Goal: Answer question/provide support

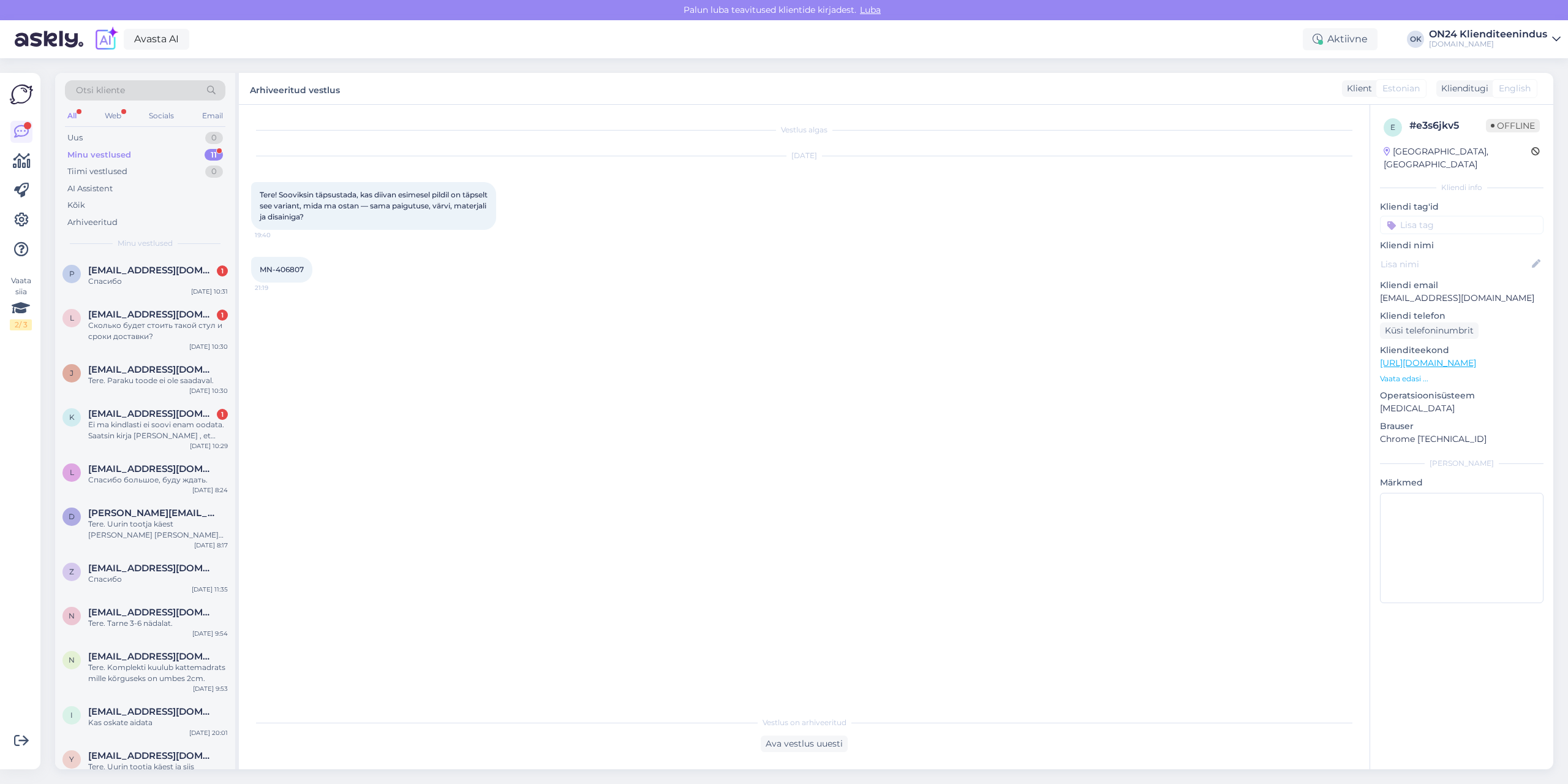
click at [135, 153] on div "Minu vestlused 11" at bounding box center [145, 155] width 161 height 17
click at [168, 395] on div "Ei ma kindlasti ei soovi enam oodata. Saatsin kirja [PERSON_NAME] , et soovin l…" at bounding box center [157, 386] width 140 height 22
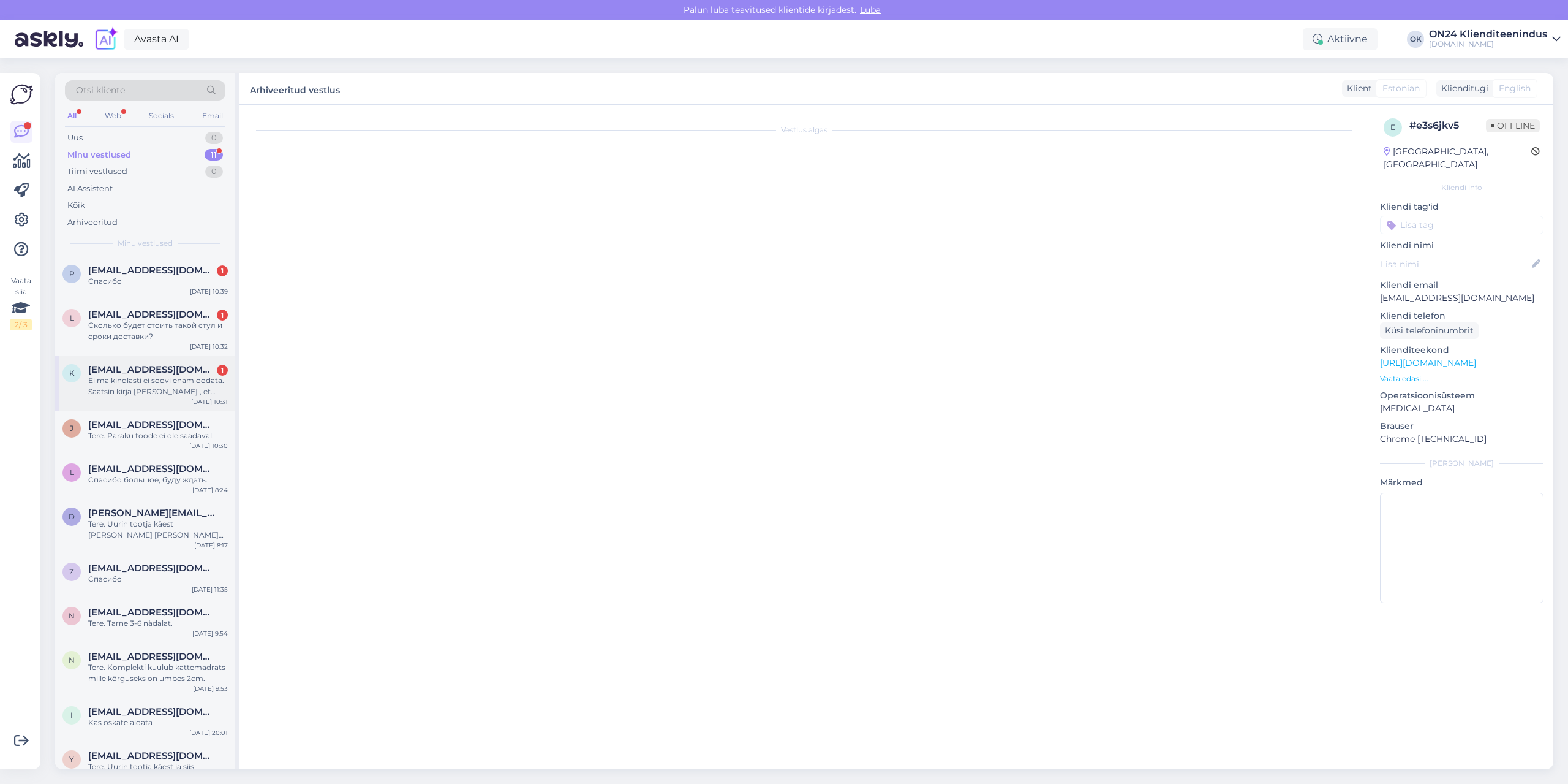
scroll to position [953, 0]
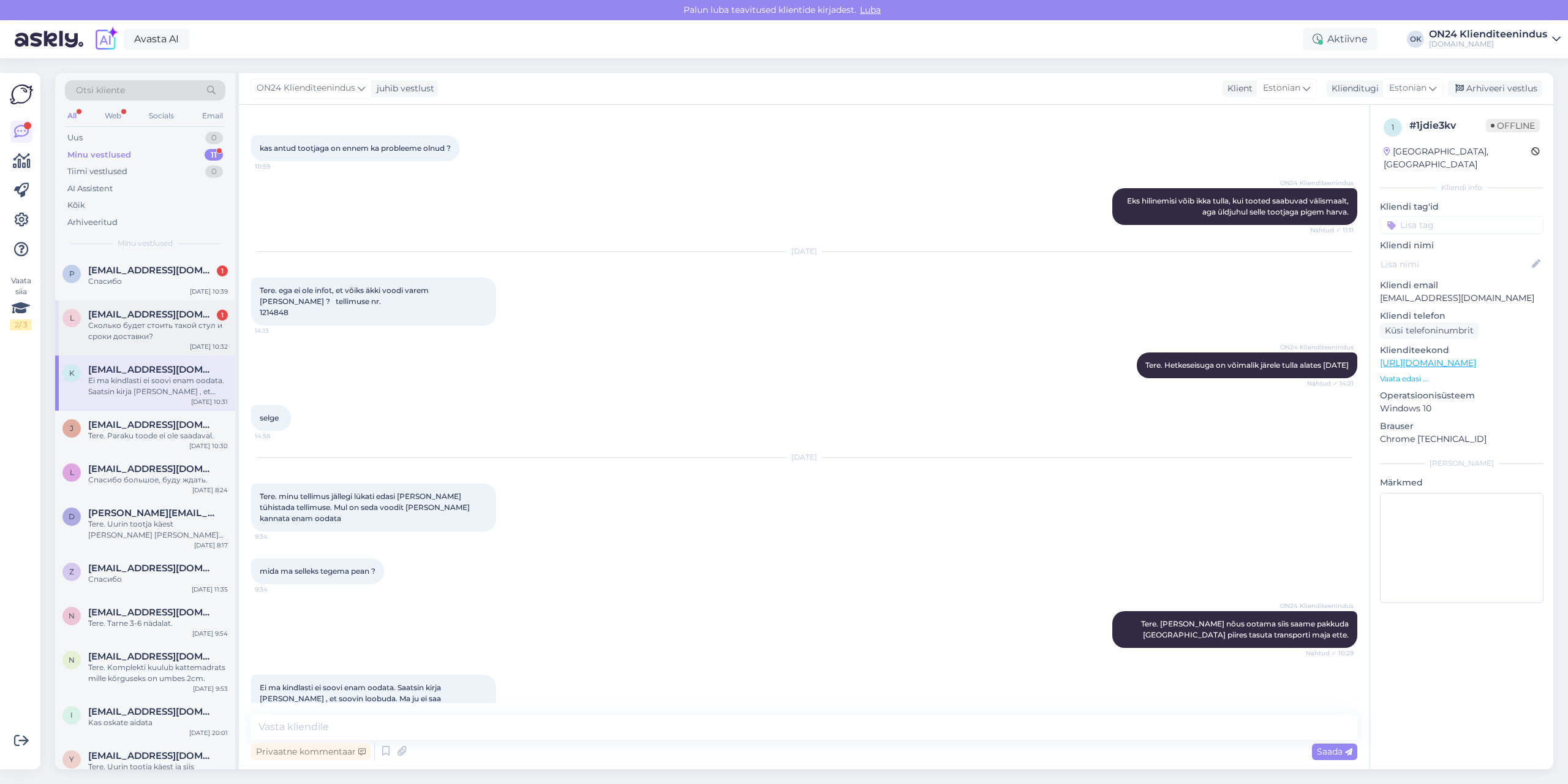
click at [154, 335] on div "Сколько будет стоить такой стул и сроки доставки?" at bounding box center [157, 331] width 140 height 22
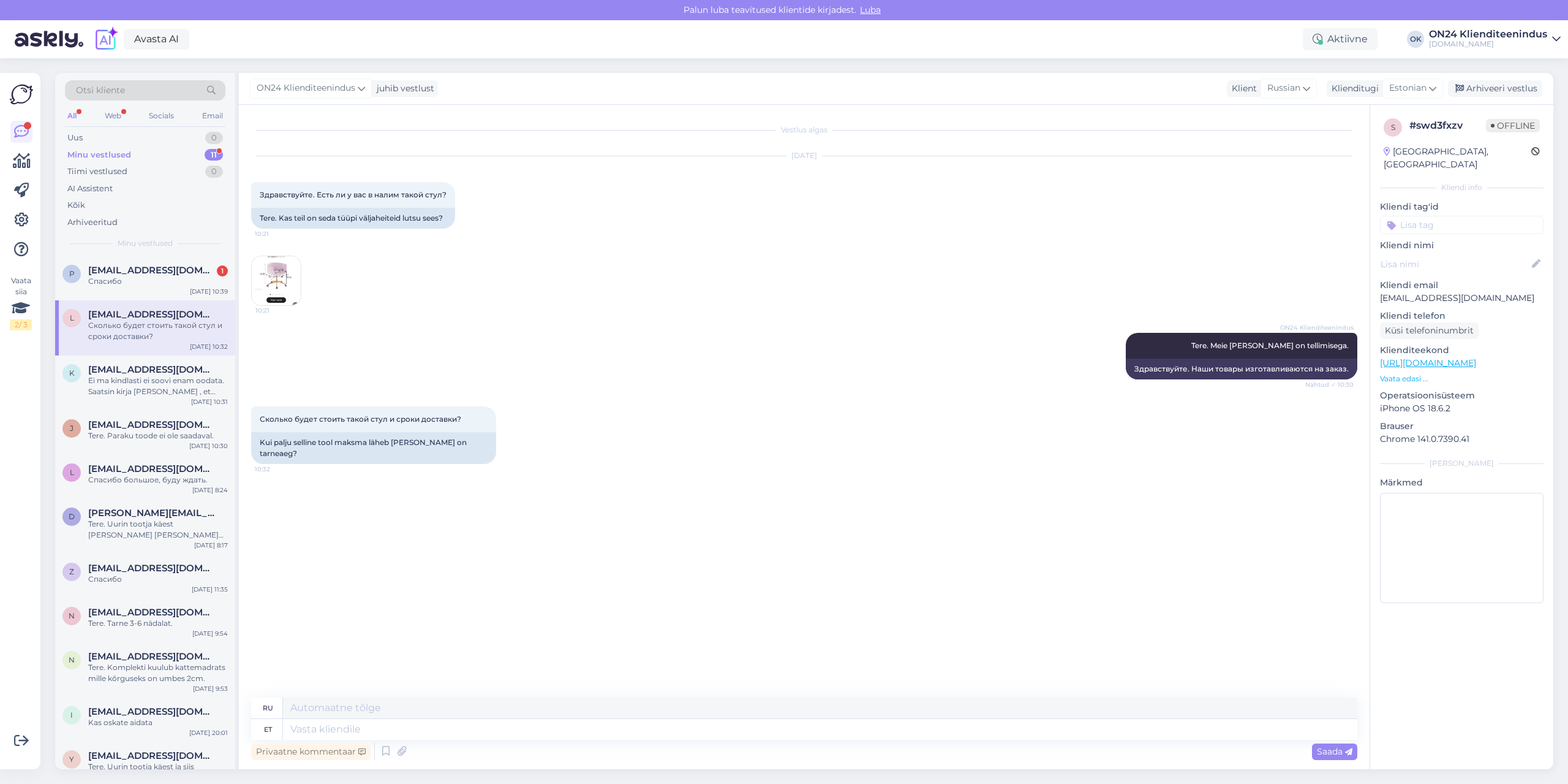
click at [1414, 373] on p "Vaata edasi ..." at bounding box center [1461, 378] width 164 height 11
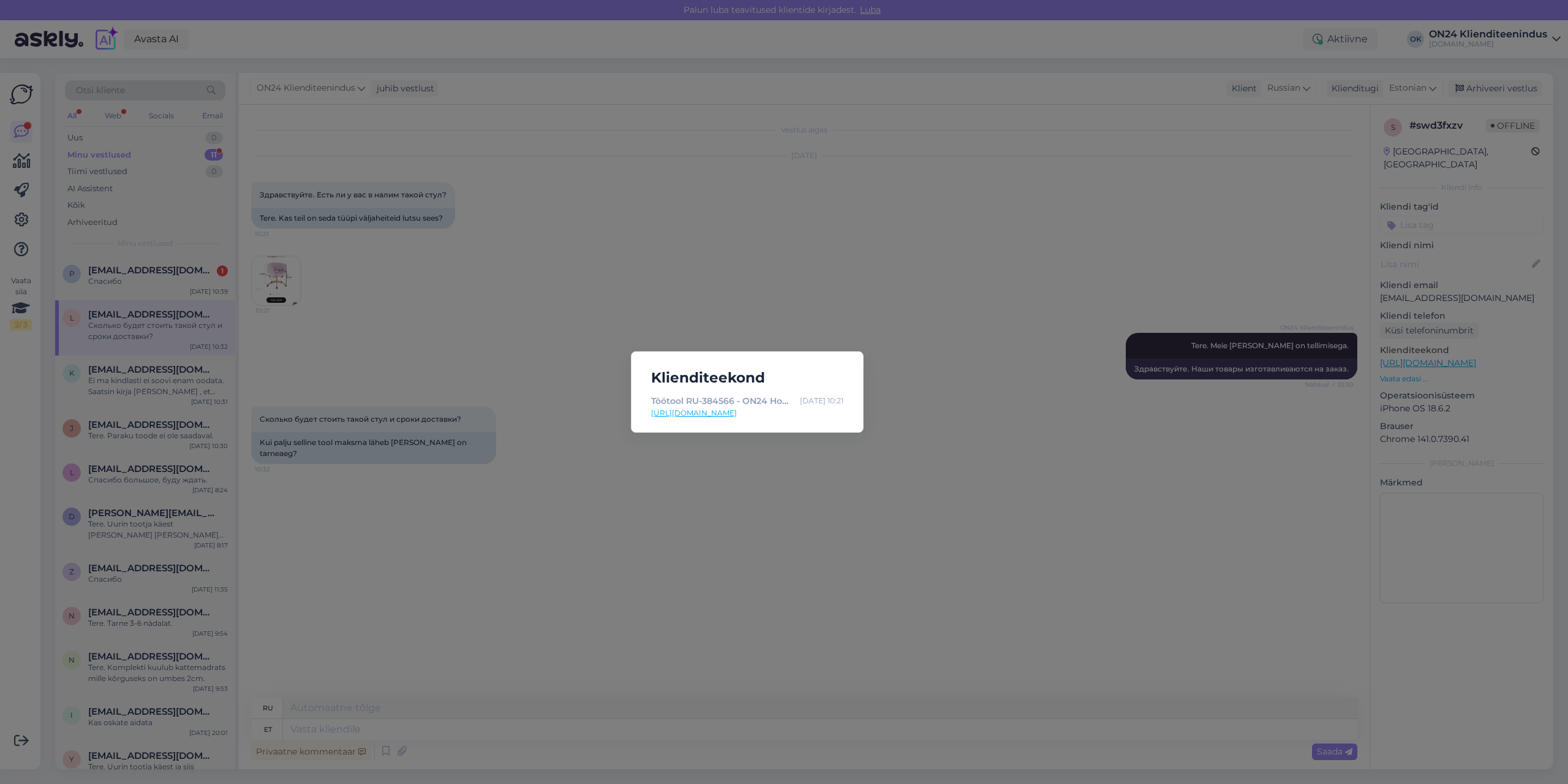
click at [646, 496] on div "Klienditeekond Töötool RU-384566 - ON24 Home & Living [DATE] 10:21 [URL][DOMAIN…" at bounding box center [784, 392] width 1568 height 784
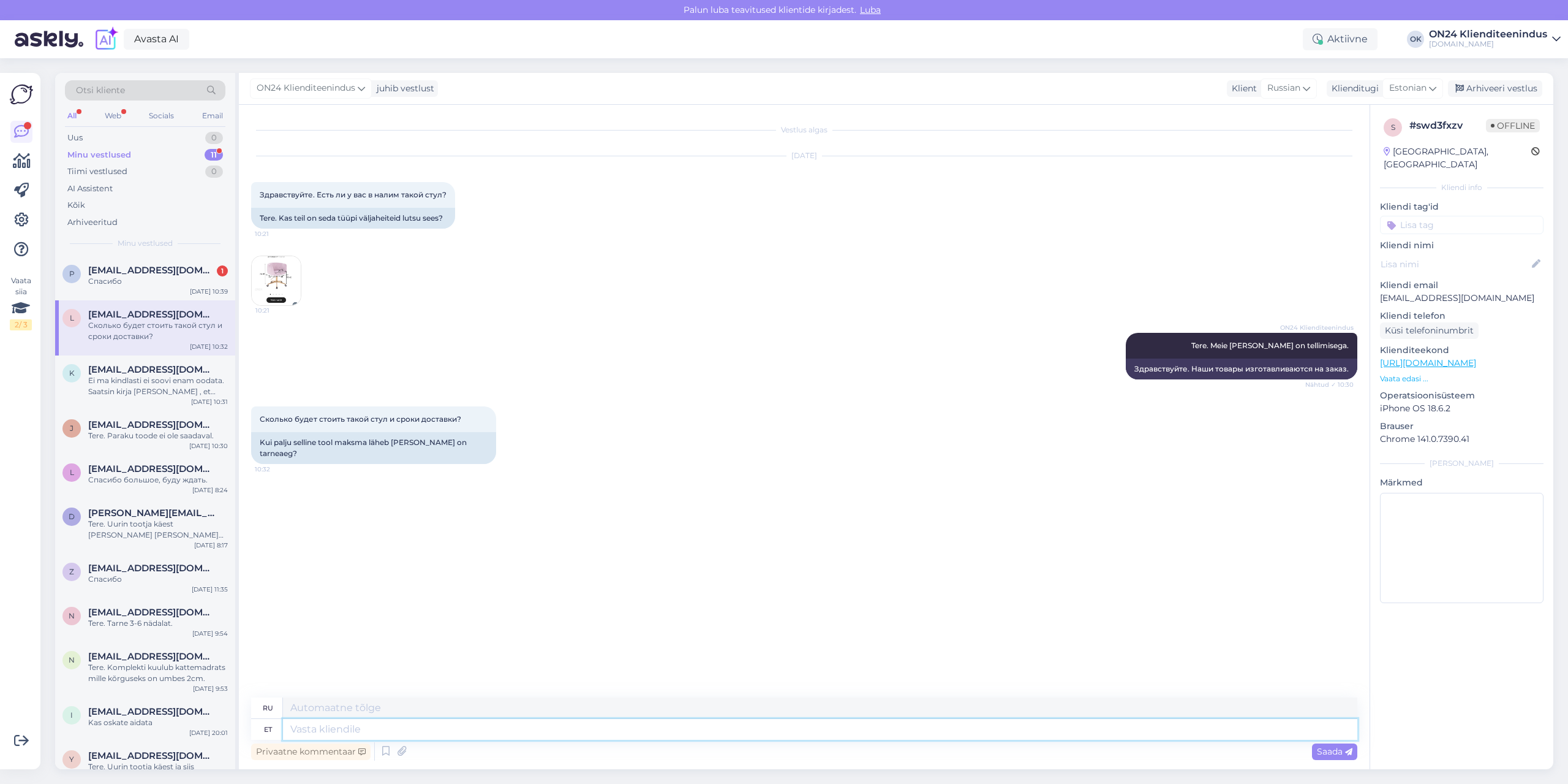
click at [424, 735] on textarea at bounding box center [821, 729] width 1075 height 21
type textarea "See"
type textarea "Этот"
type textarea "See t"
type textarea "Это"
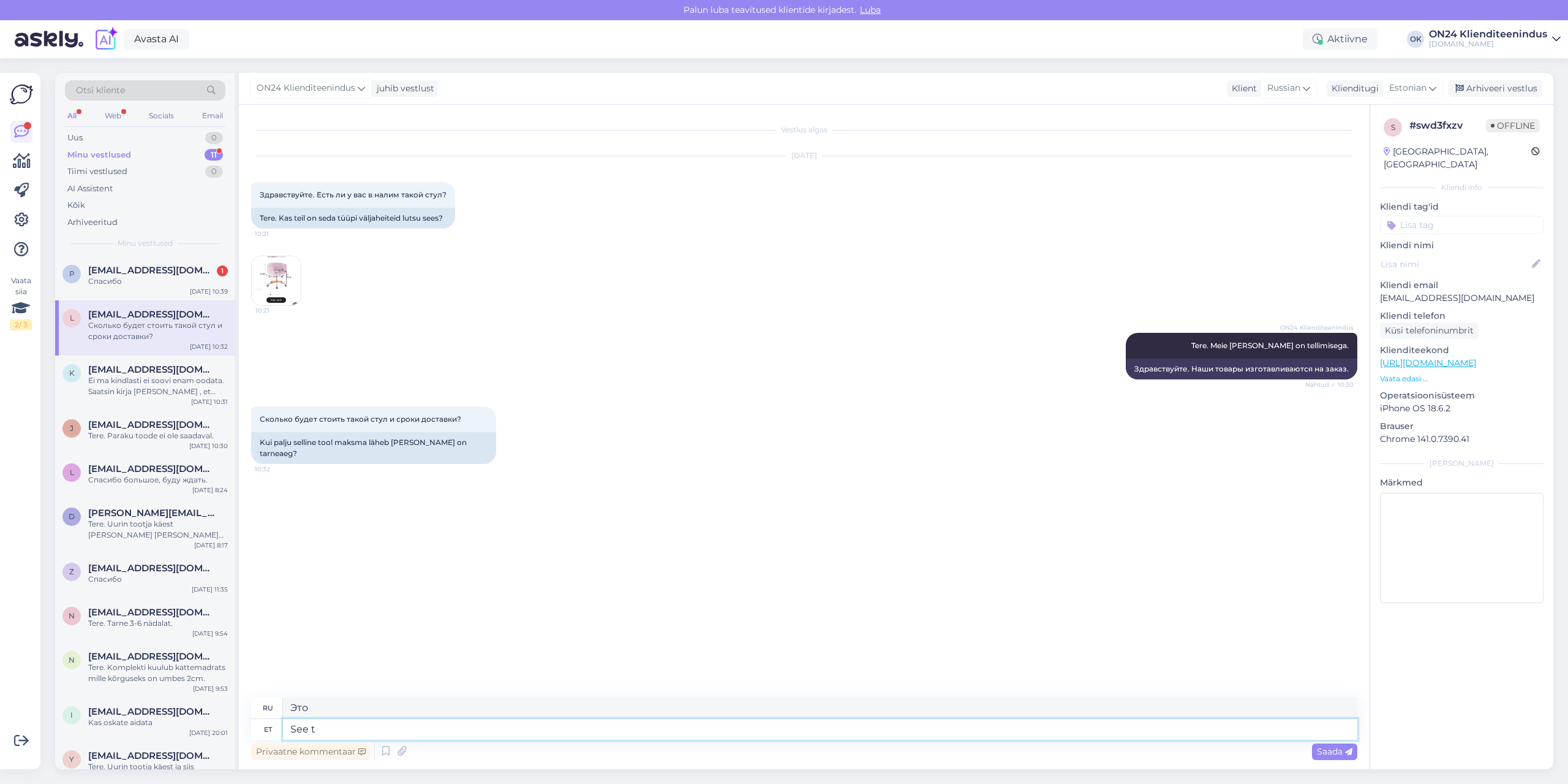
type textarea "See"
type textarea "Этот"
type textarea "See toode e"
type textarea "Этот продукт"
type textarea "See toode ei o"
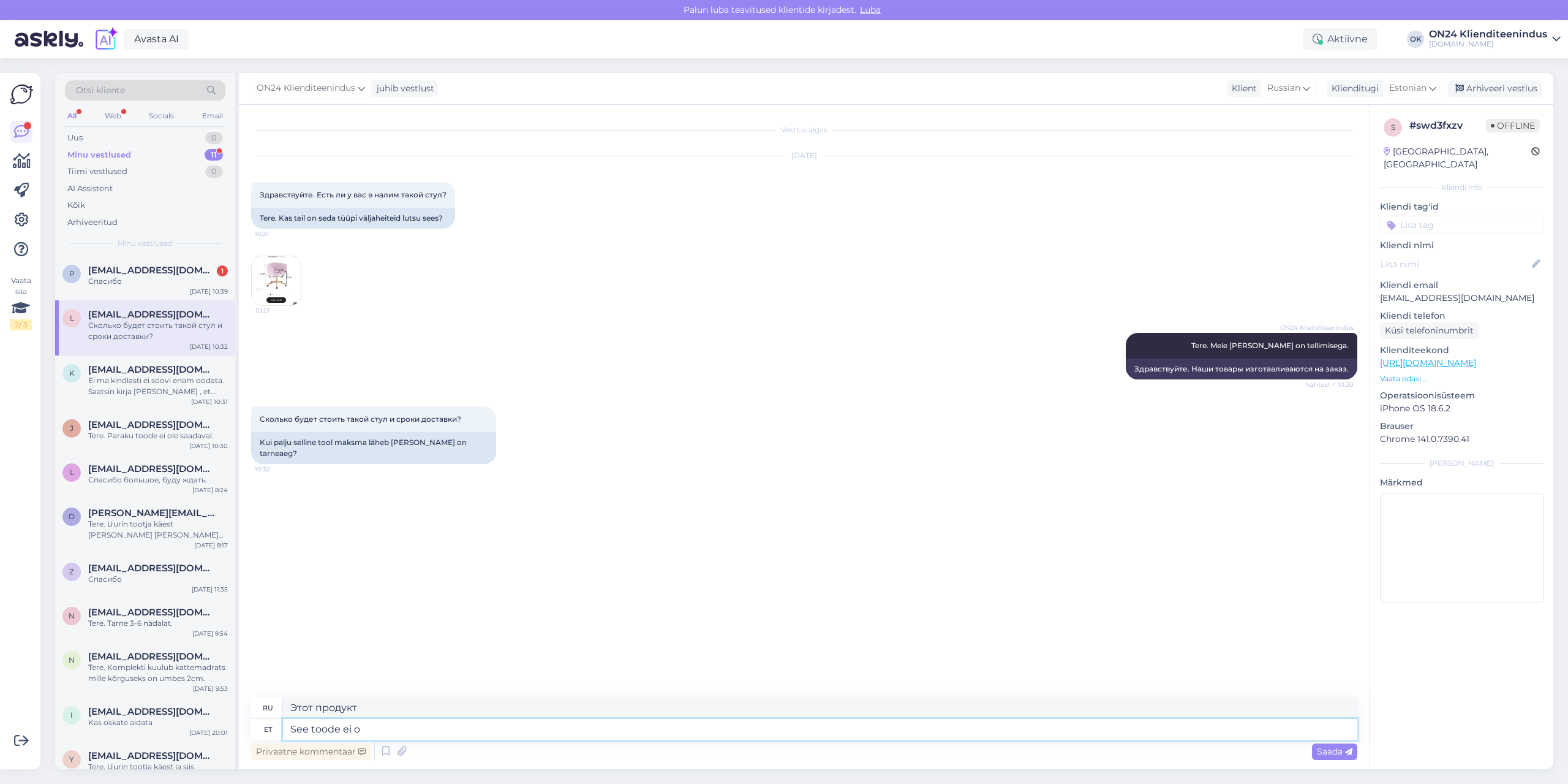
type textarea "Этот продукт не"
type textarea "See toode ei ole saadaval."
type textarea "Этот товар недоступен."
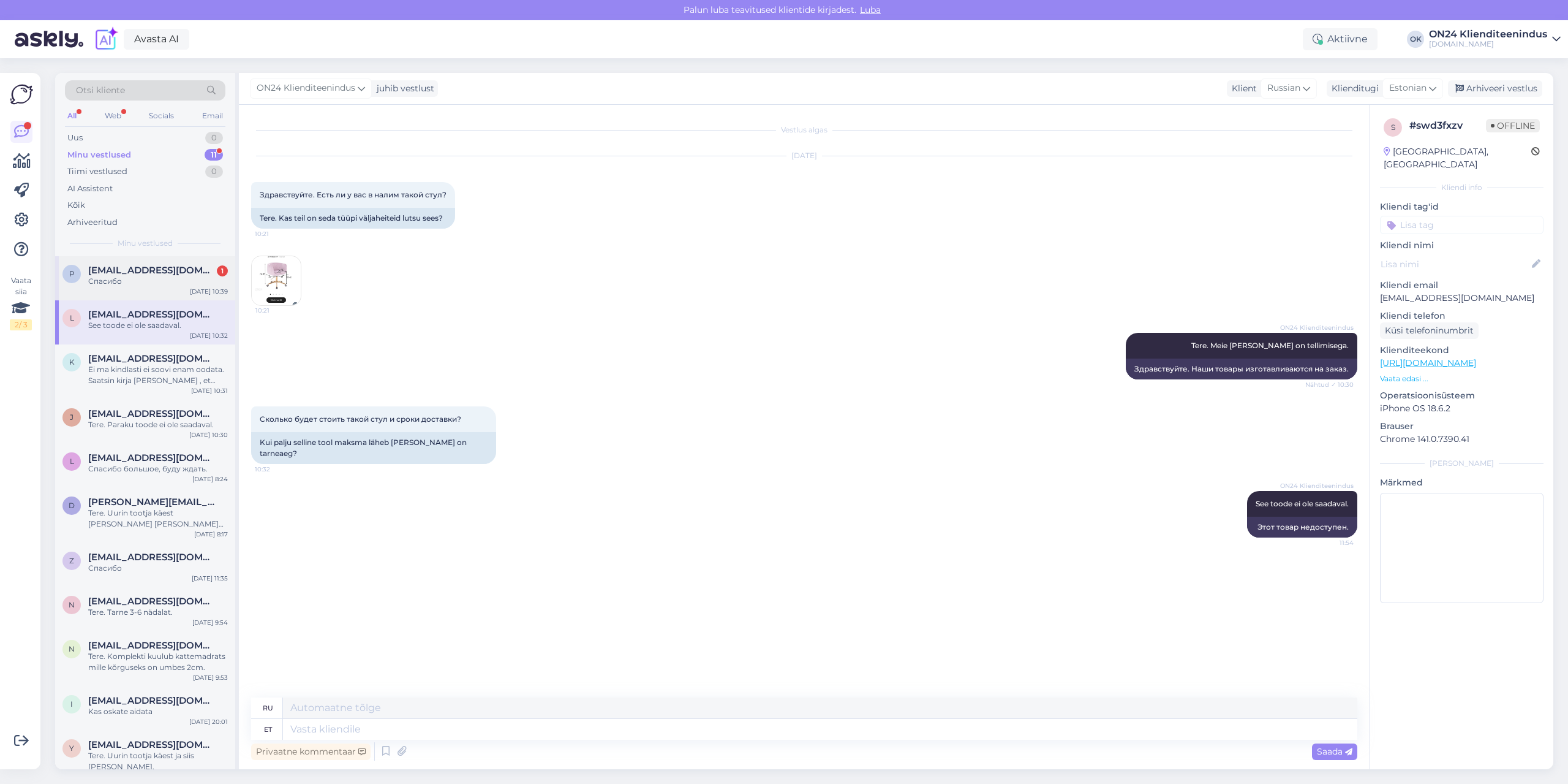
click at [171, 283] on div "Спасибо" at bounding box center [157, 281] width 140 height 11
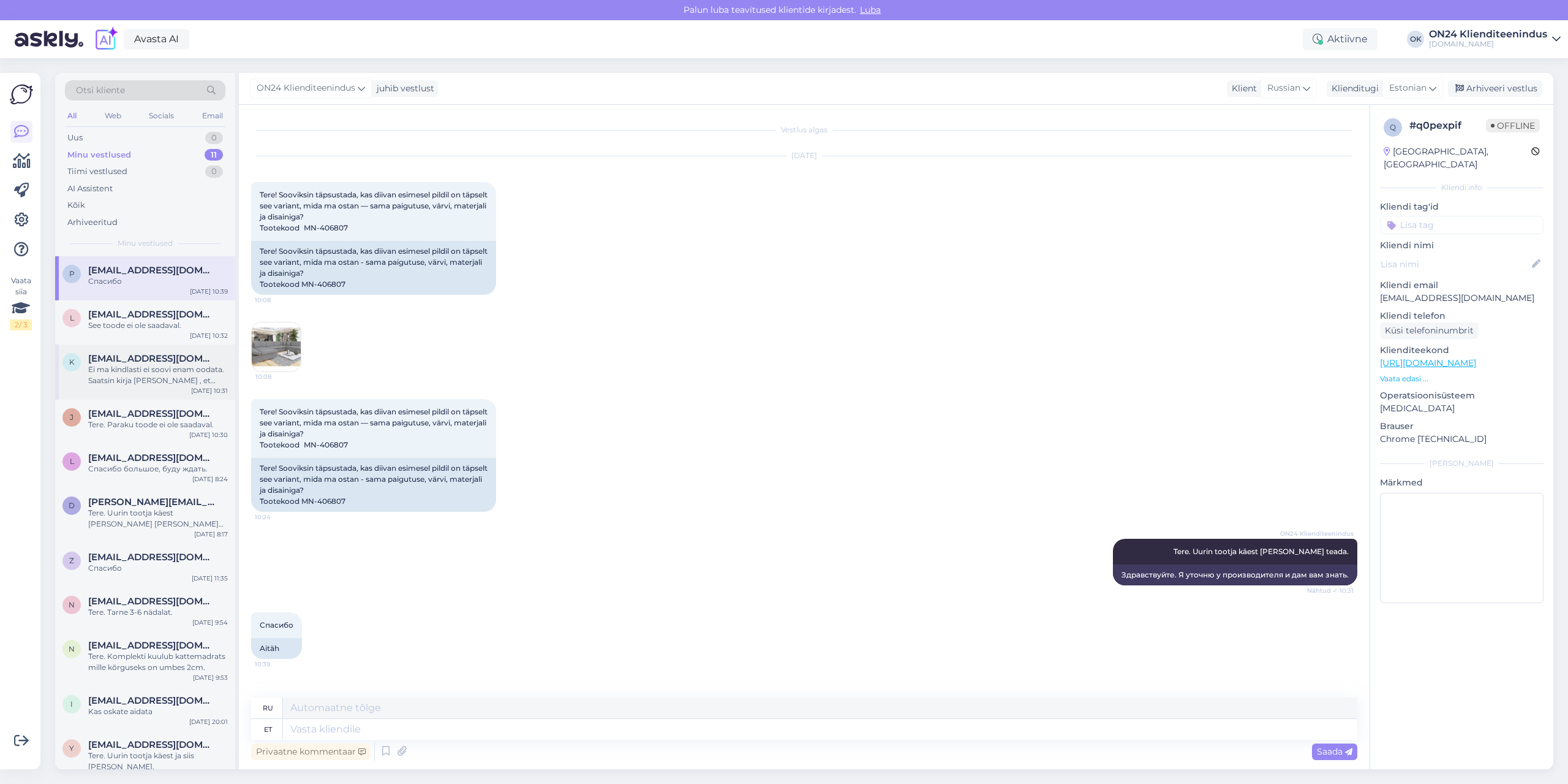
click at [153, 358] on span "[EMAIL_ADDRESS][DOMAIN_NAME]" at bounding box center [151, 358] width 127 height 11
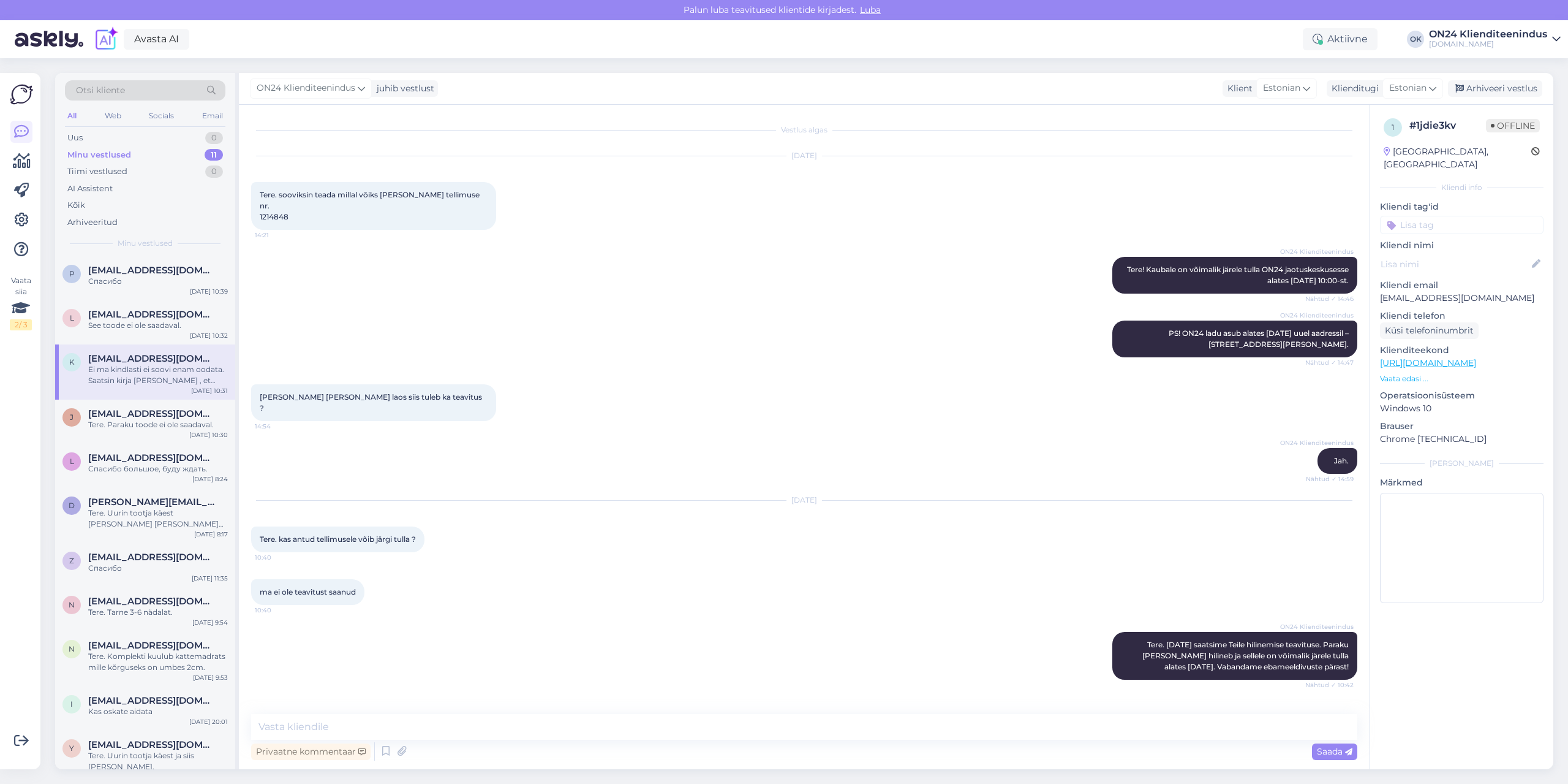
scroll to position [953, 0]
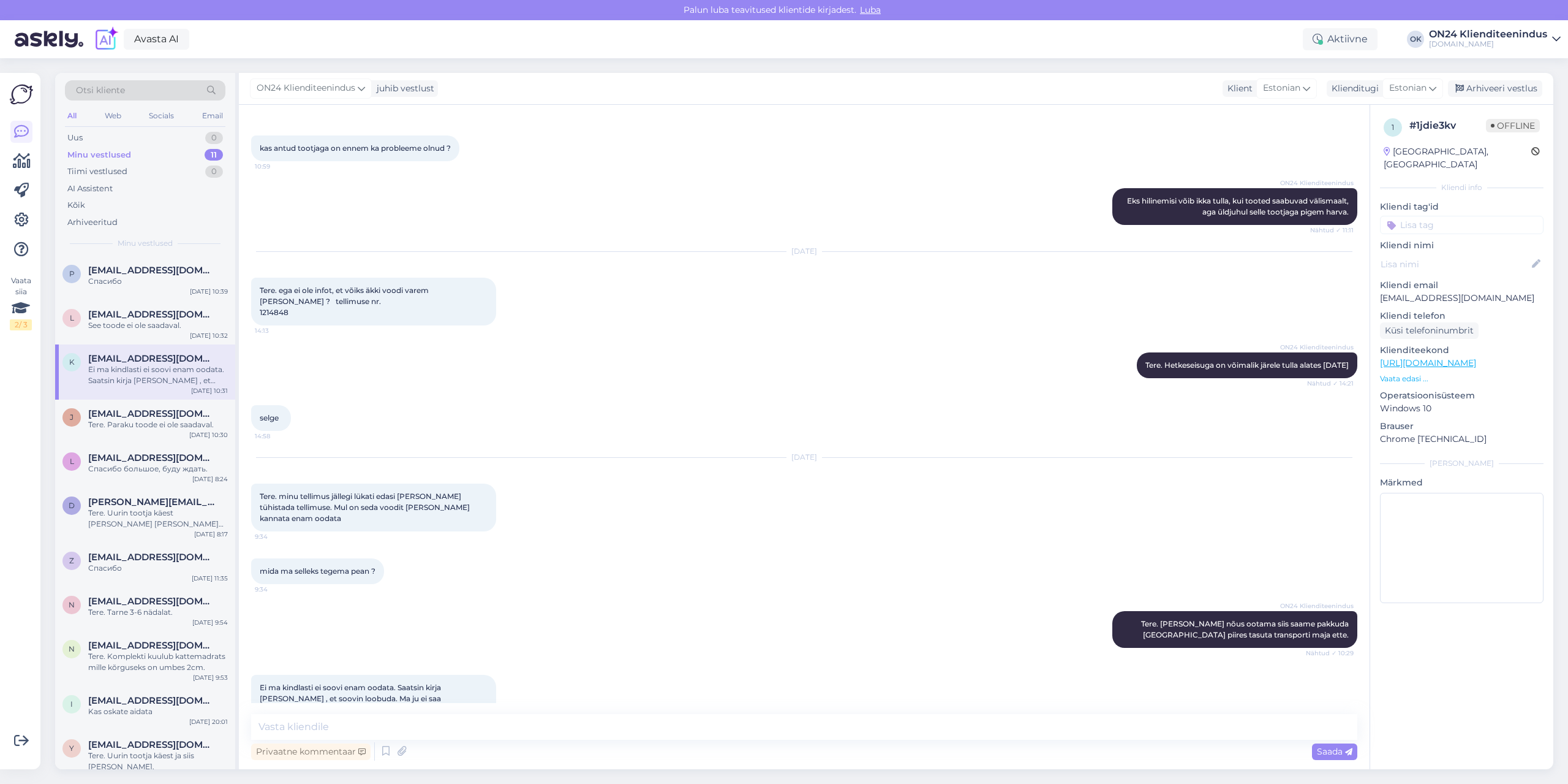
click at [1455, 292] on p "[EMAIL_ADDRESS][DOMAIN_NAME]" at bounding box center [1461, 298] width 164 height 13
copy p "[EMAIL_ADDRESS][DOMAIN_NAME]"
